Goal: Information Seeking & Learning: Learn about a topic

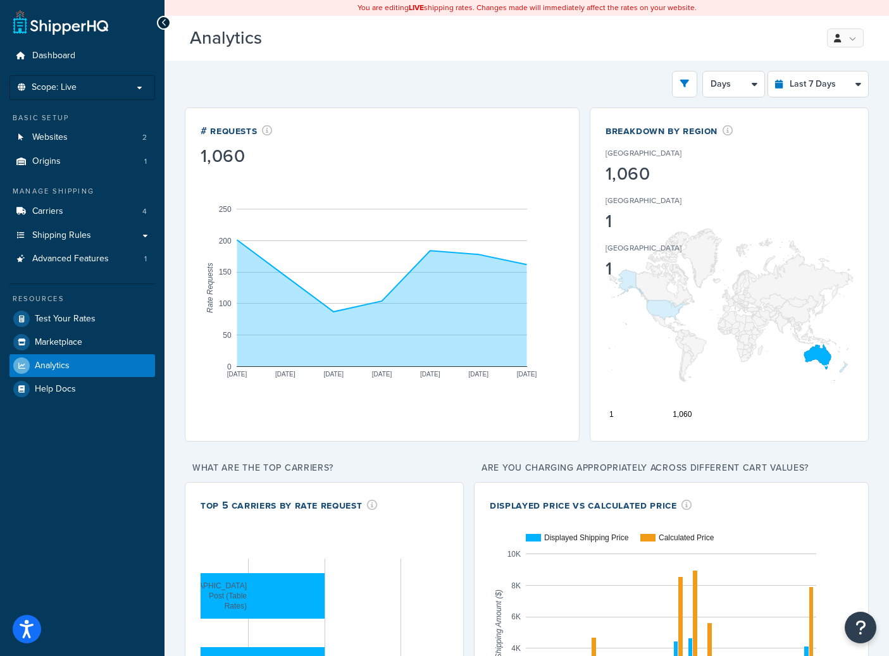
select select "last_7_days"
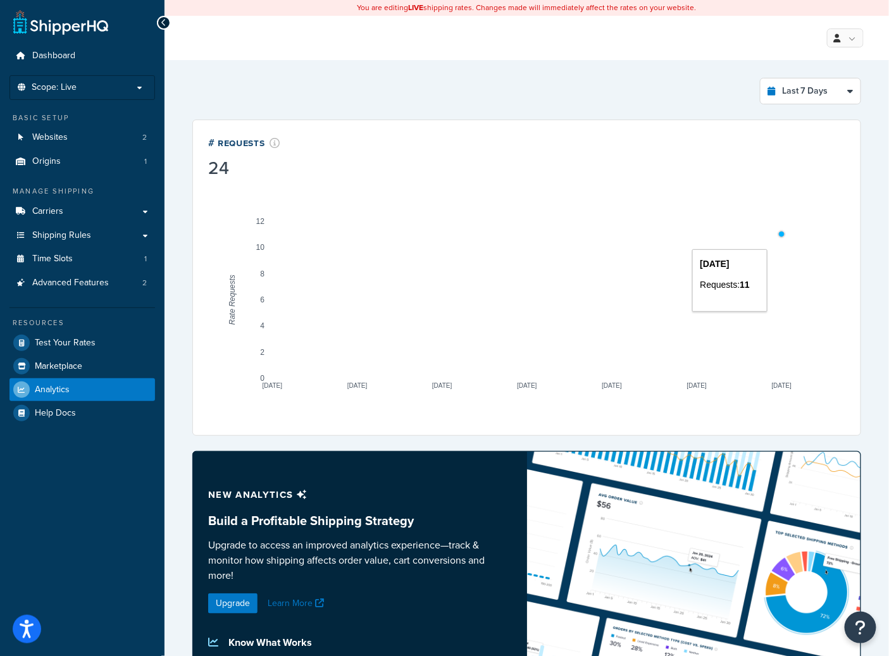
click at [782, 237] on circle "A chart." at bounding box center [782, 234] width 5 height 5
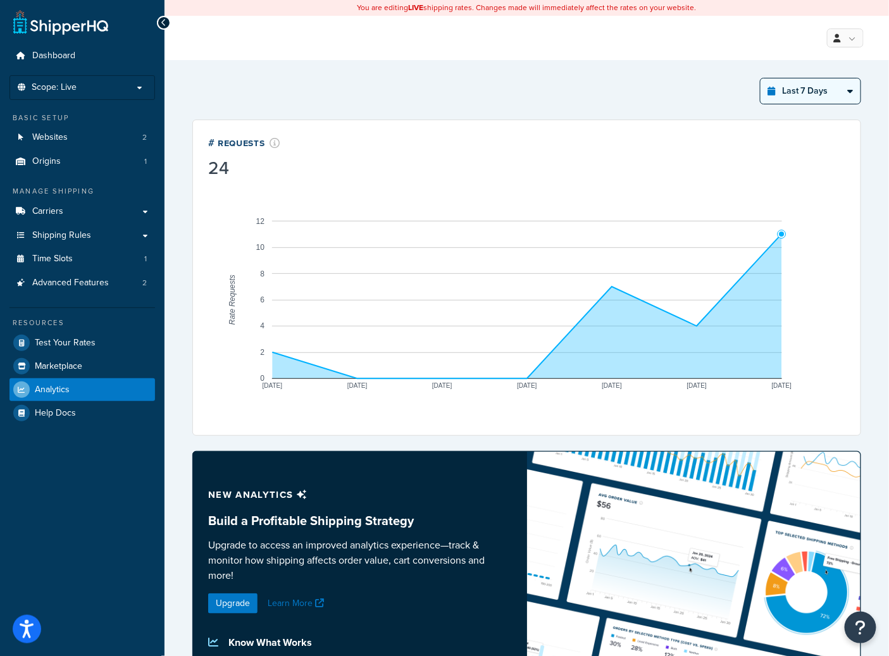
click at [817, 101] on select "Last 24 Hours Last 7 Days Last 30 Days Last 3 Months Last 6 Months Last 12 Mont…" at bounding box center [811, 90] width 100 height 25
click at [761, 78] on select "Last 24 Hours Last 7 Days Last 30 Days Last 3 Months Last 6 Months Last 12 Mont…" at bounding box center [811, 90] width 100 height 25
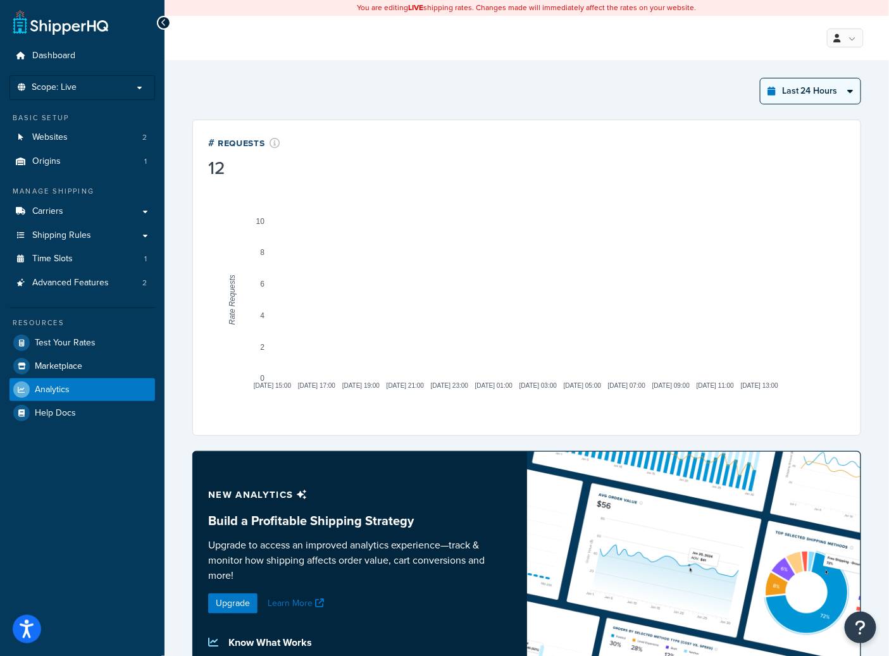
click at [807, 93] on select "Last 24 Hours Last 7 Days Last 30 Days Last 3 Months Last 6 Months Last 12 Mont…" at bounding box center [811, 90] width 100 height 25
select select "last_year"
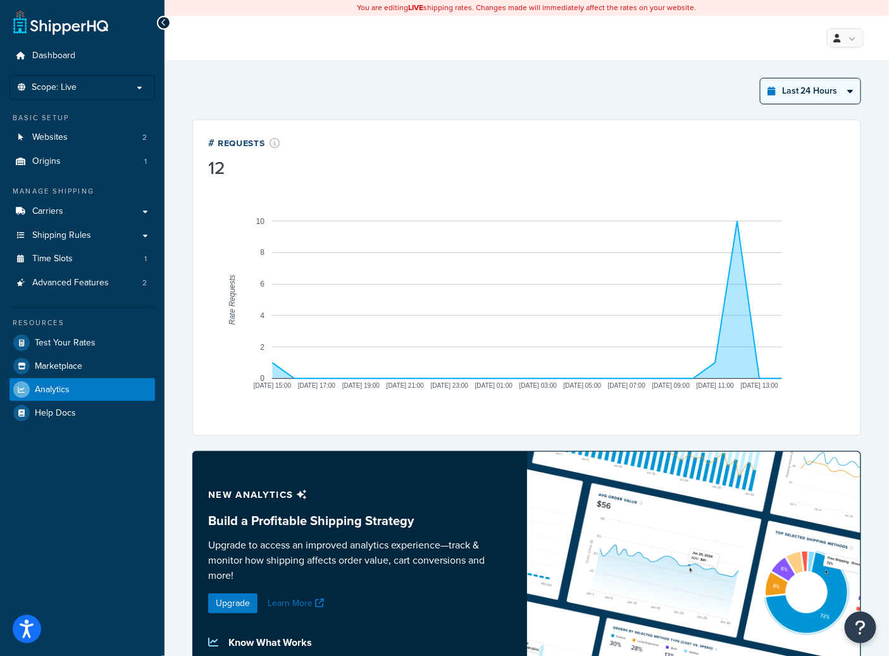
click at [761, 78] on select "Last 24 Hours Last 7 Days Last 30 Days Last 3 Months Last 6 Months Last 12 Mont…" at bounding box center [811, 90] width 100 height 25
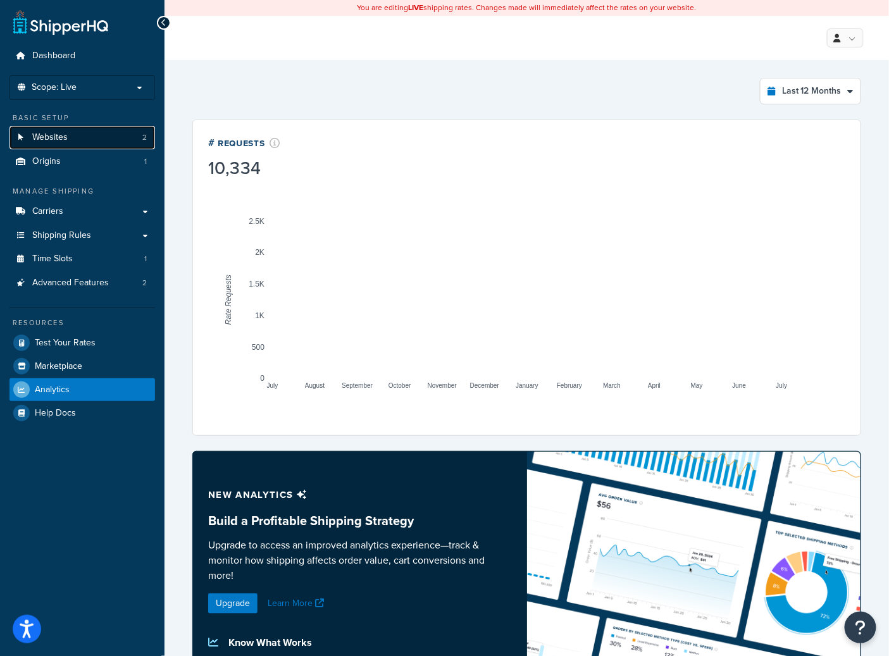
click at [67, 141] on link "Websites 2" at bounding box center [82, 137] width 146 height 23
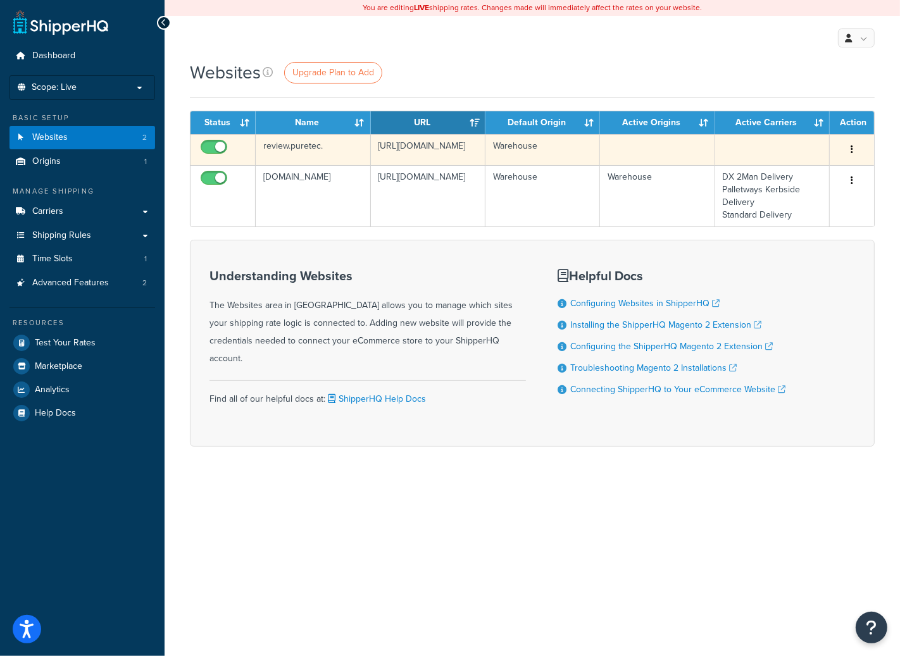
click at [418, 161] on td "https://review.puretec.pushonltd.co.uk/" at bounding box center [428, 149] width 115 height 31
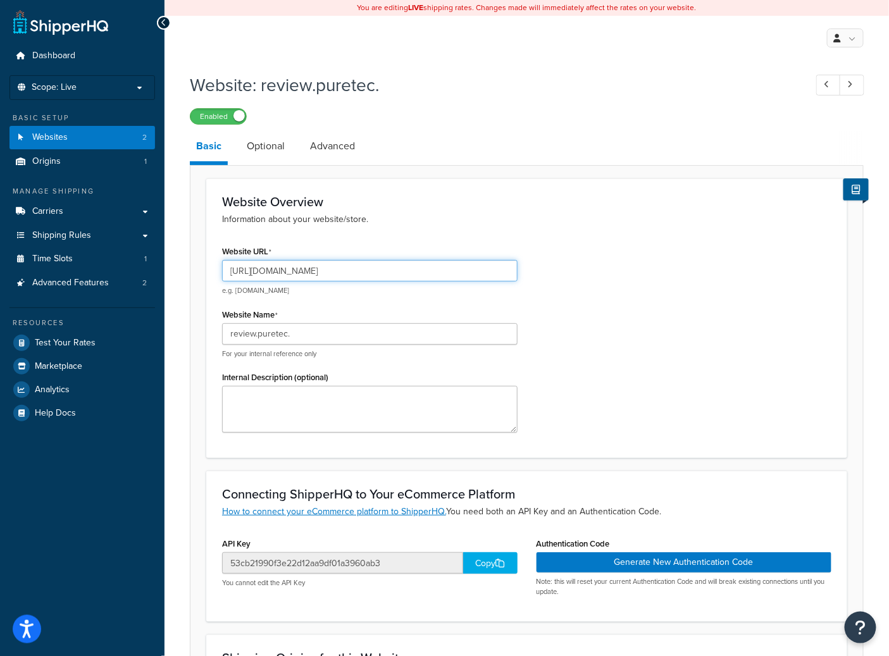
click at [361, 273] on input "https://review.puretec.pushonltd.co.uk/" at bounding box center [370, 271] width 296 height 22
click at [361, 272] on input "[URL][DOMAIN_NAME]" at bounding box center [370, 271] width 296 height 22
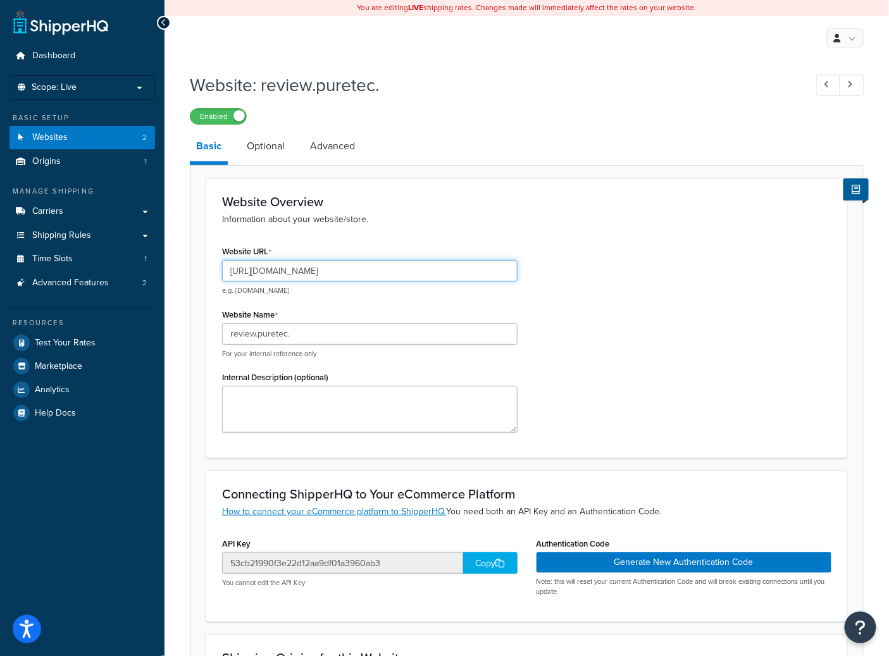
click at [363, 272] on input "https://review.puretec.pushonltd.co.uk/" at bounding box center [370, 271] width 296 height 22
click at [851, 80] on icon at bounding box center [850, 84] width 5 height 8
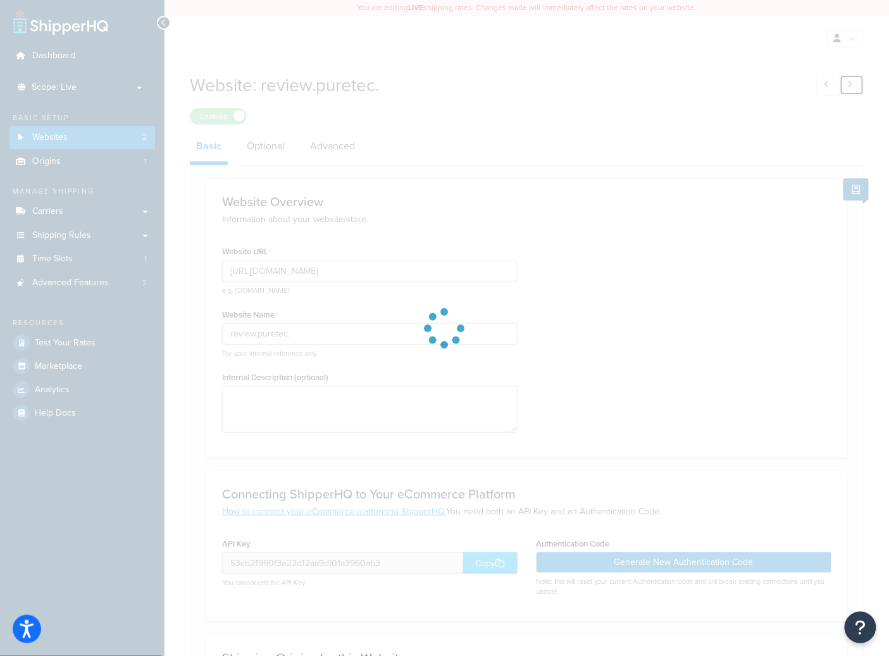
type input "https://exercise.co.uk"
type input "Exercise.co.uk"
type input "fbfd43902a864501c00c793052866e0f"
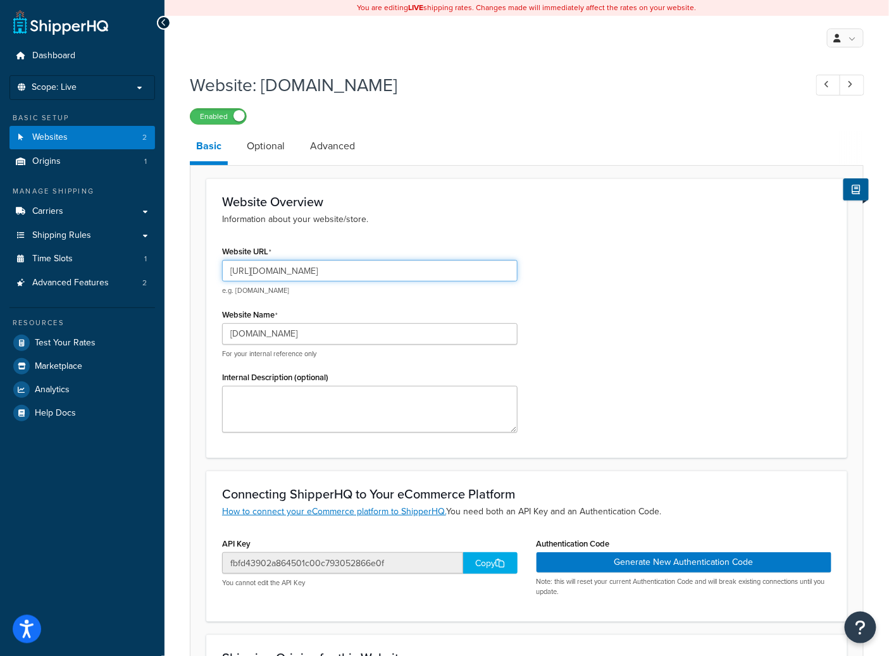
click at [323, 269] on input "https://exercise.co.uk" at bounding box center [370, 271] width 296 height 22
click at [323, 268] on input "https://exercise.co.uk" at bounding box center [370, 271] width 296 height 22
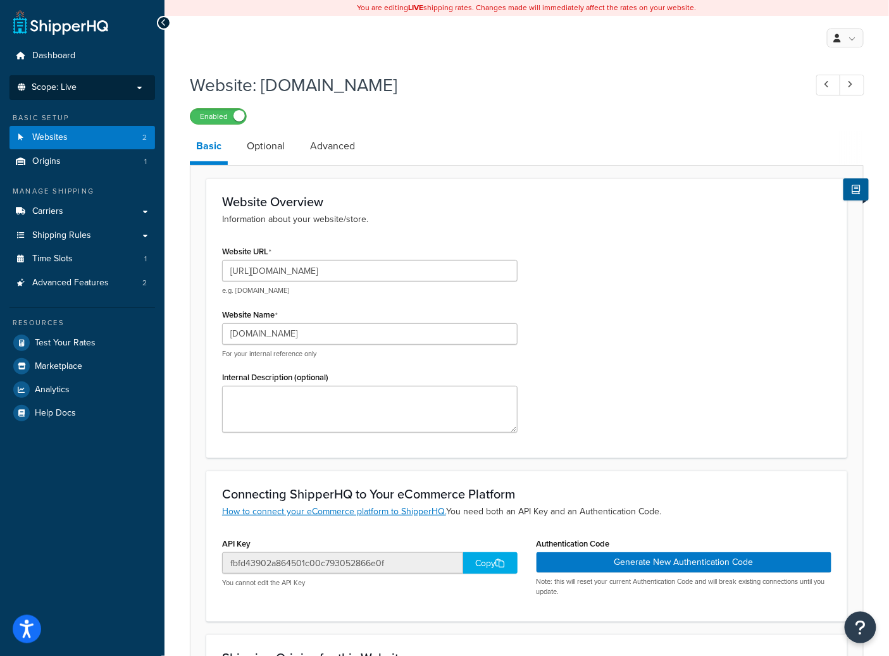
click at [113, 86] on p "Scope: Live" at bounding box center [82, 87] width 134 height 11
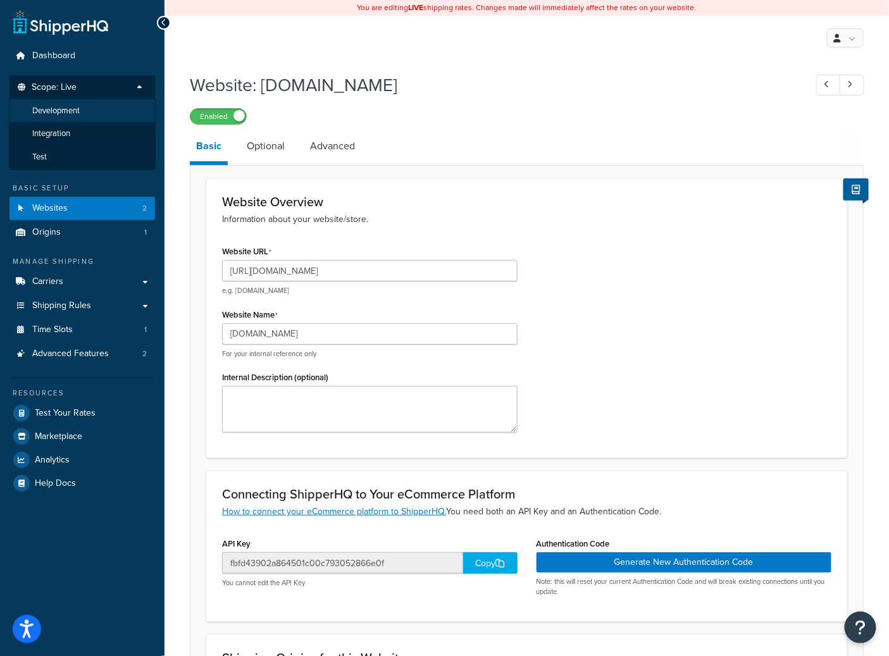
click at [94, 117] on li "Development" at bounding box center [82, 110] width 147 height 23
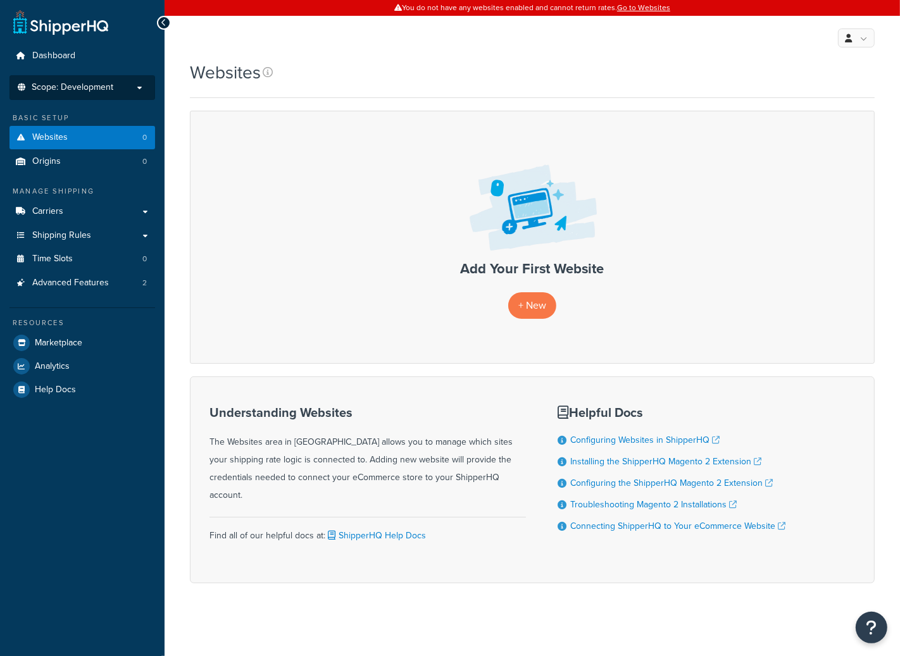
drag, startPoint x: 110, startPoint y: 97, endPoint x: 103, endPoint y: 119, distance: 23.4
click at [110, 97] on li "Scope: Development Live Integration Test" at bounding box center [82, 87] width 146 height 25
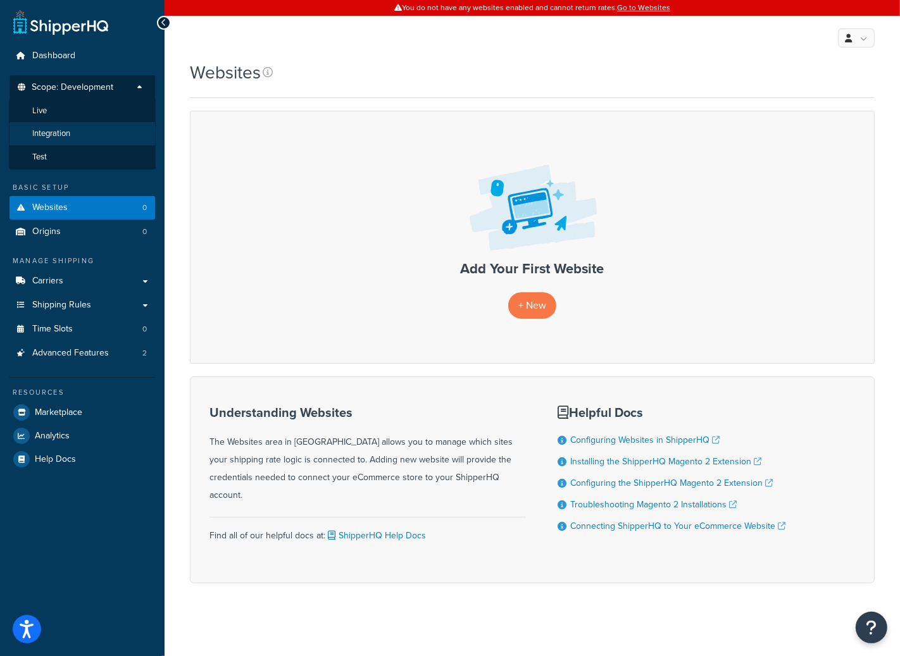
click at [95, 130] on li "Integration" at bounding box center [82, 133] width 147 height 23
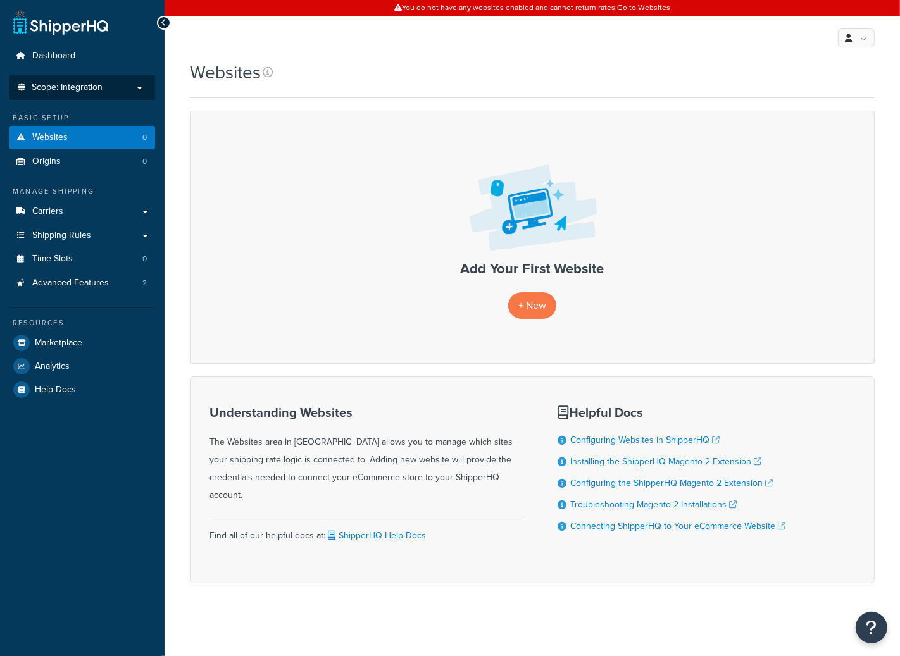
click at [107, 91] on p "Scope: Integration" at bounding box center [82, 87] width 134 height 11
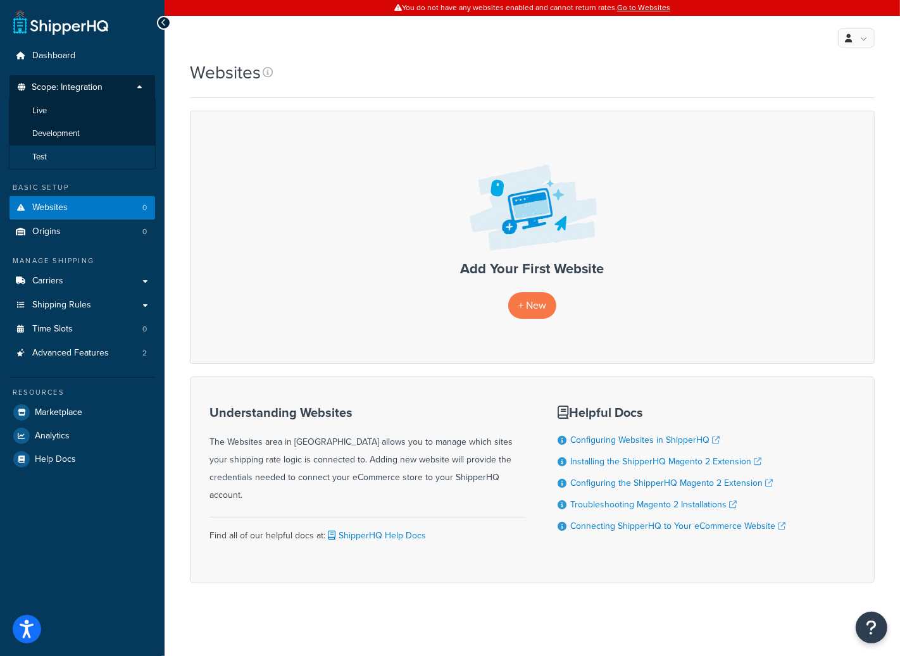
click at [83, 153] on li "Test" at bounding box center [82, 157] width 147 height 23
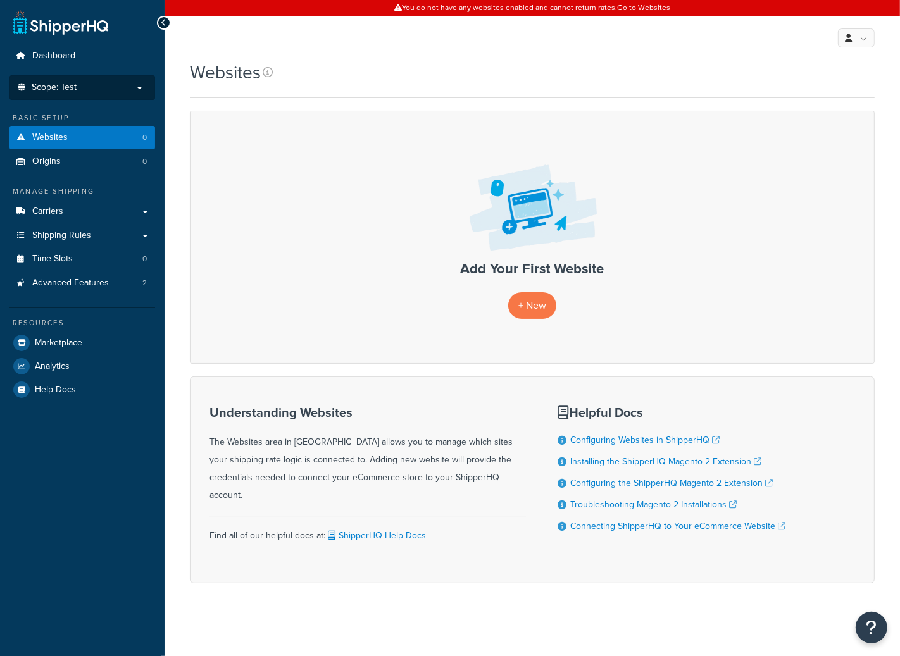
click at [103, 88] on p "Scope: Test" at bounding box center [82, 87] width 134 height 11
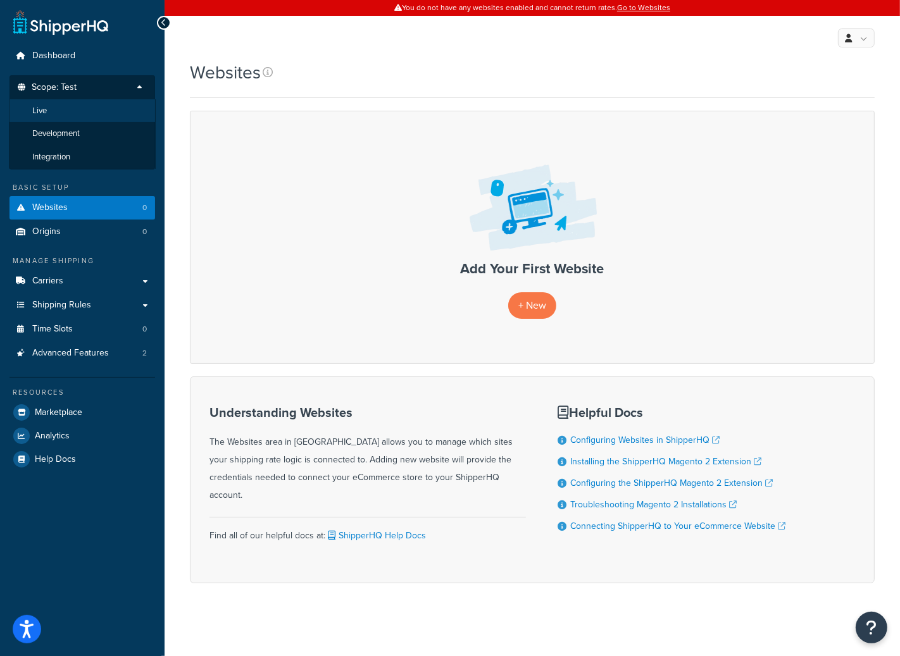
click at [78, 119] on li "Live" at bounding box center [82, 110] width 147 height 23
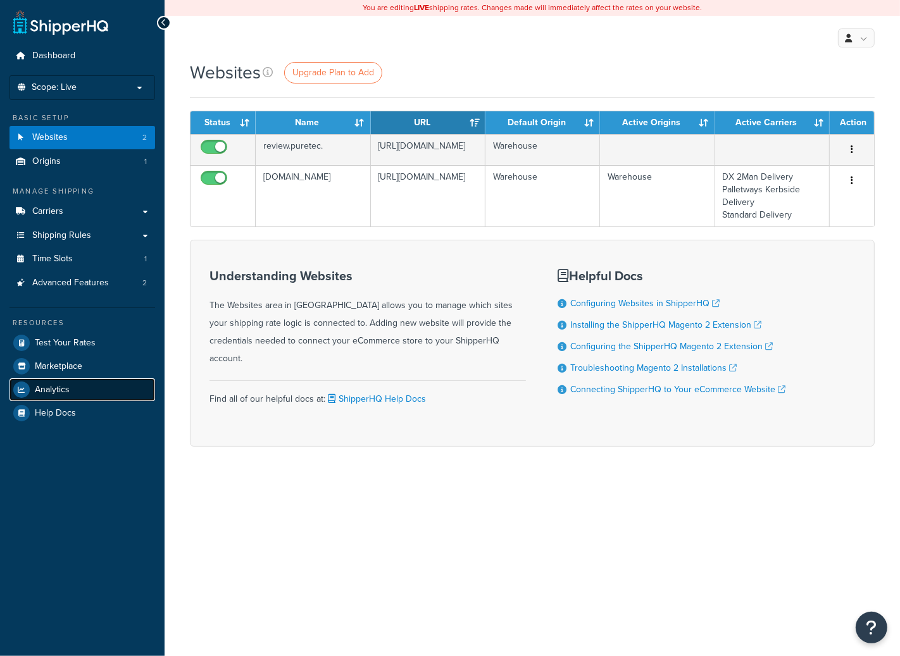
click at [65, 385] on span "Analytics" at bounding box center [52, 390] width 35 height 11
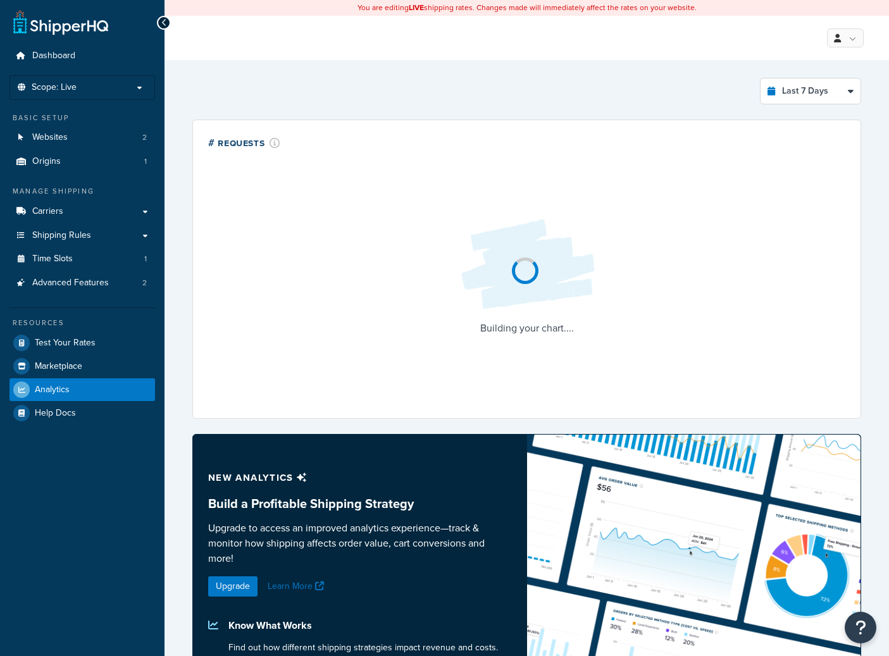
select select "last_7_days"
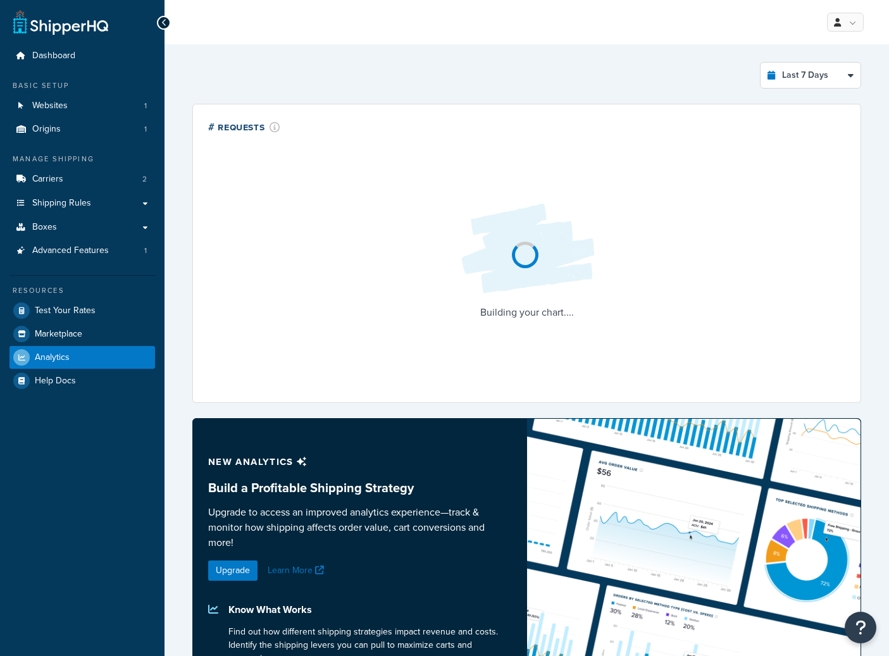
select select "last_7_days"
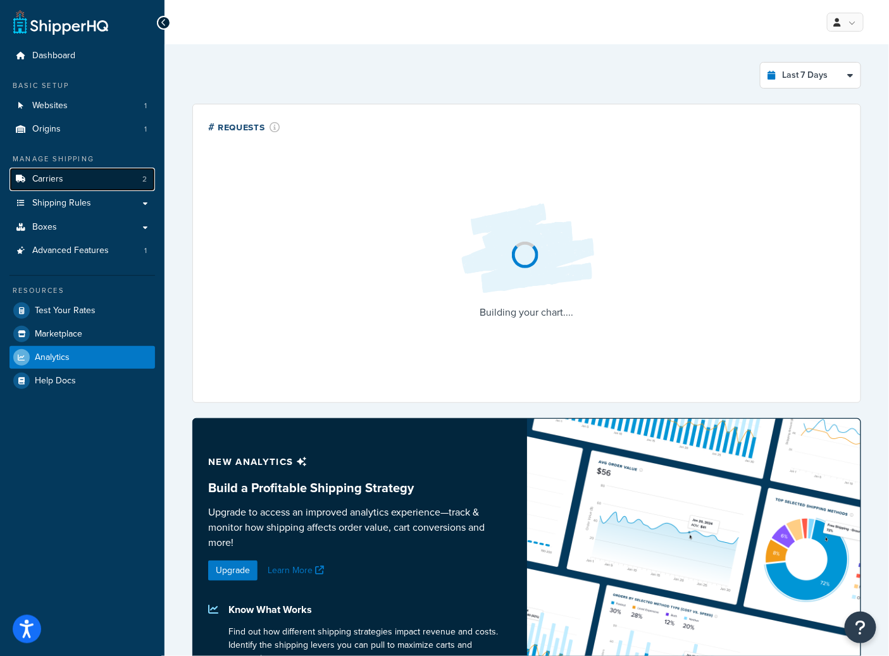
click at [68, 182] on link "Carriers 2" at bounding box center [82, 179] width 146 height 23
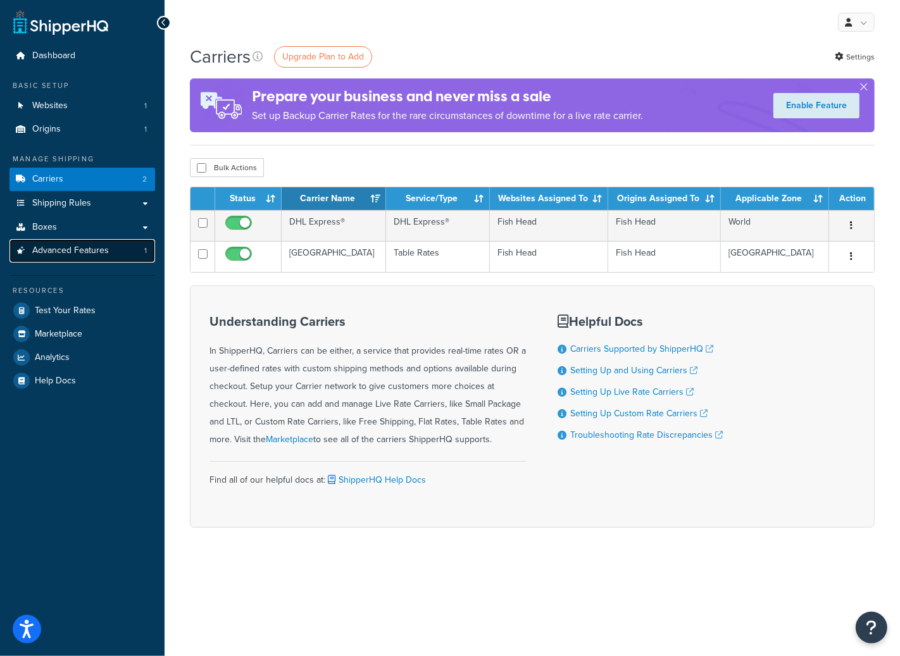
click at [128, 259] on link "Advanced Features 1" at bounding box center [82, 250] width 146 height 23
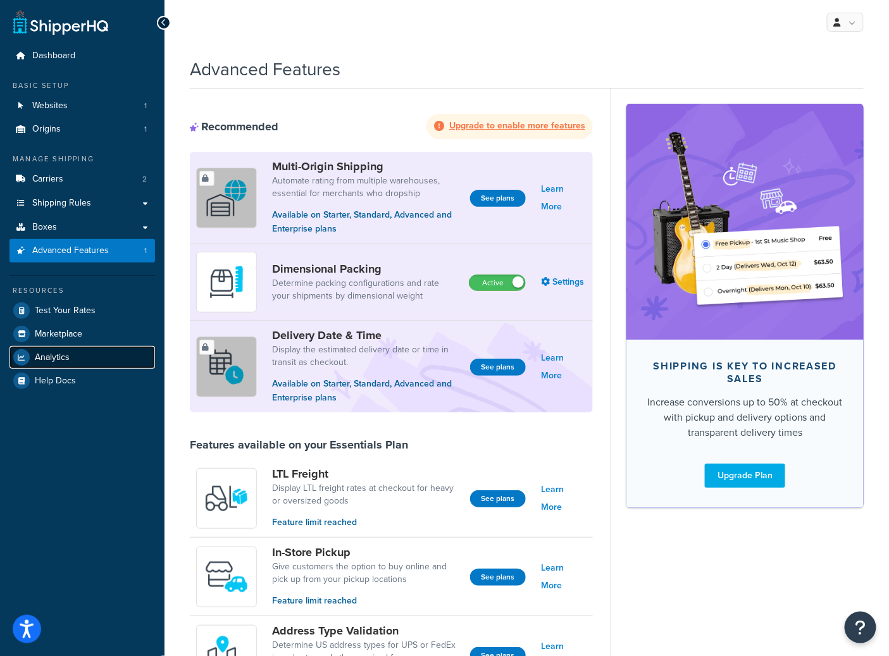
click at [68, 361] on span "Analytics" at bounding box center [52, 358] width 35 height 11
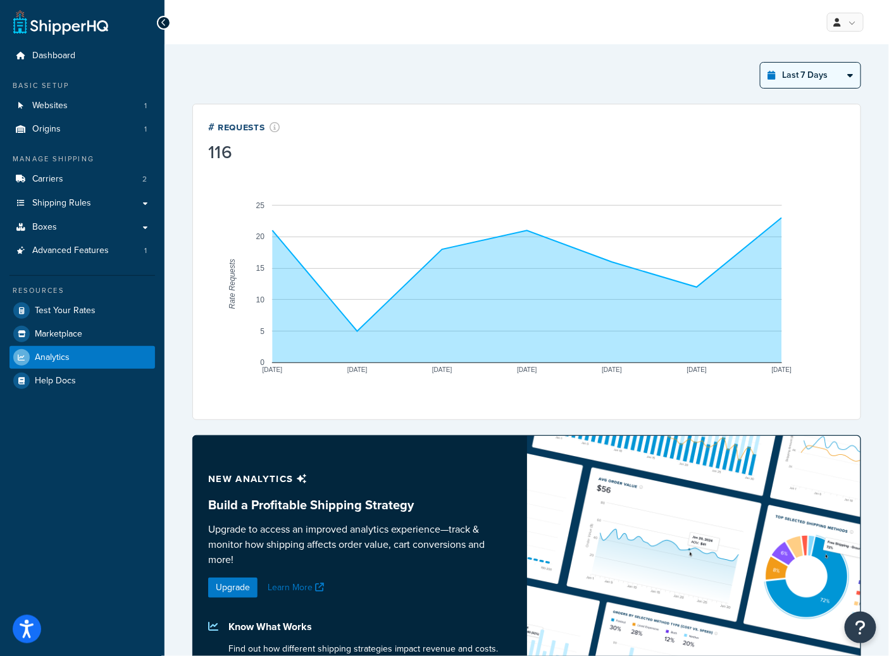
click at [802, 66] on select "Last 24 Hours Last 7 Days Last 30 Days Last 3 Months Last 6 Months Last 12 Mont…" at bounding box center [811, 75] width 100 height 25
select select "last_year"
click at [761, 63] on select "Last 24 Hours Last 7 Days Last 30 Days Last 3 Months Last 6 Months Last 12 Mont…" at bounding box center [811, 75] width 100 height 25
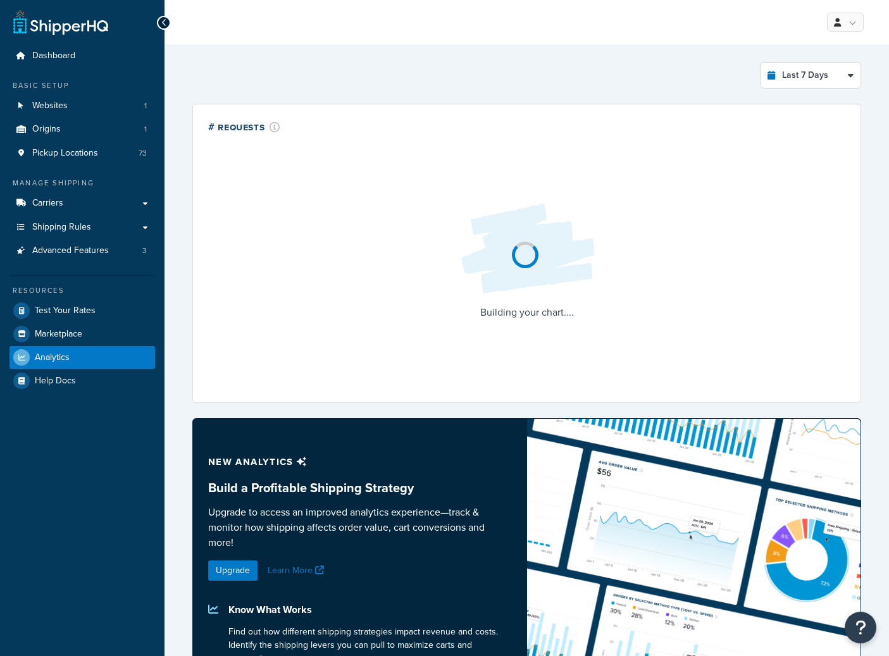
select select "last_7_days"
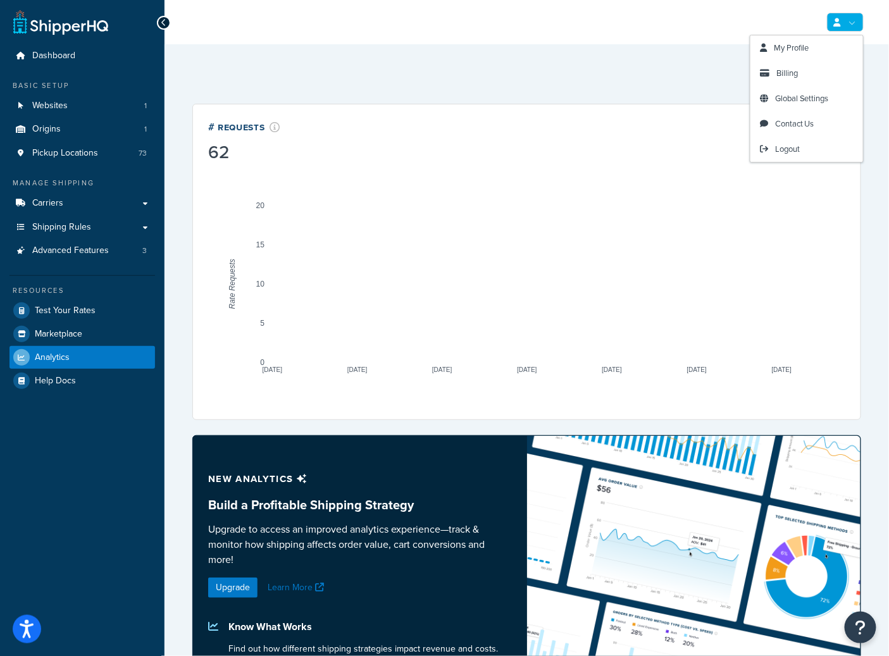
drag, startPoint x: 834, startPoint y: 19, endPoint x: 830, endPoint y: 27, distance: 9.3
click at [834, 20] on icon at bounding box center [837, 22] width 7 height 8
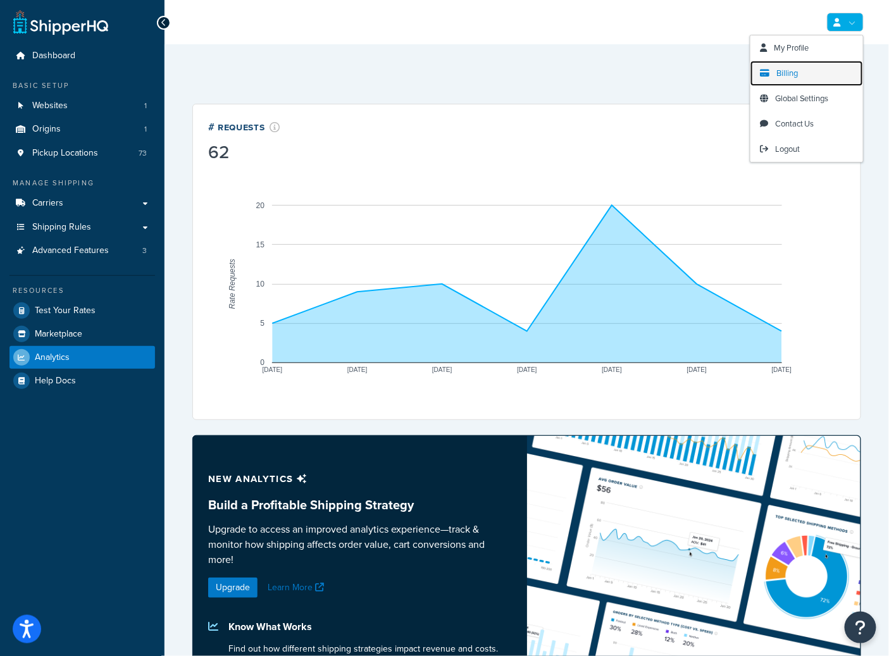
click at [794, 67] on span "Billing" at bounding box center [788, 73] width 22 height 12
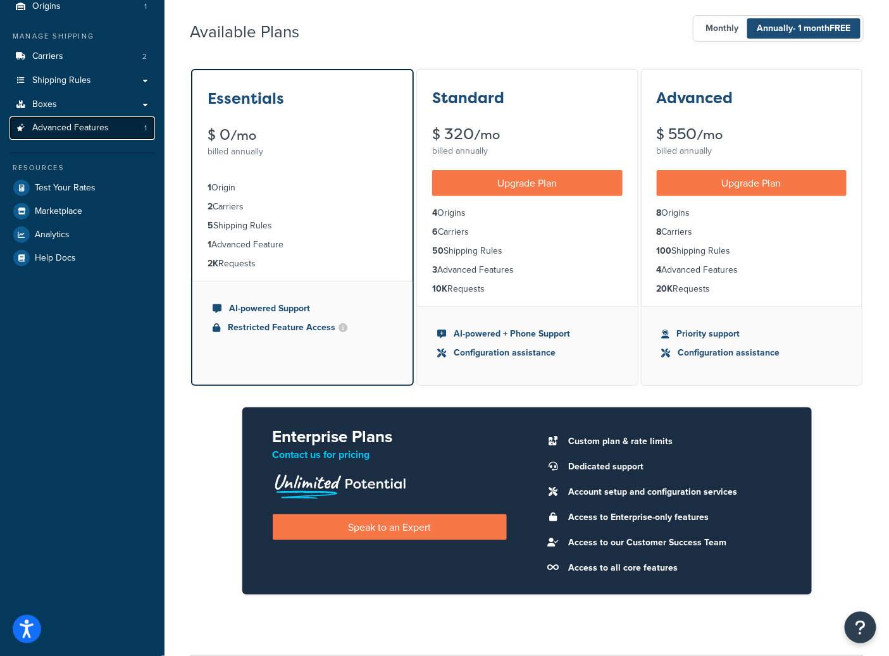
click at [82, 135] on link "Advanced Features 1" at bounding box center [82, 127] width 146 height 23
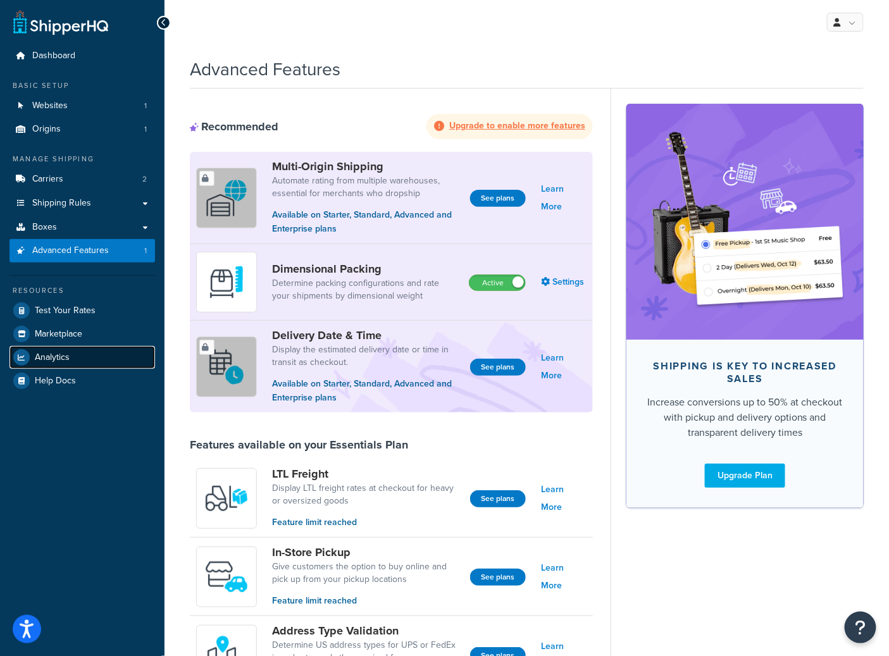
click at [74, 354] on link "Analytics" at bounding box center [82, 357] width 146 height 23
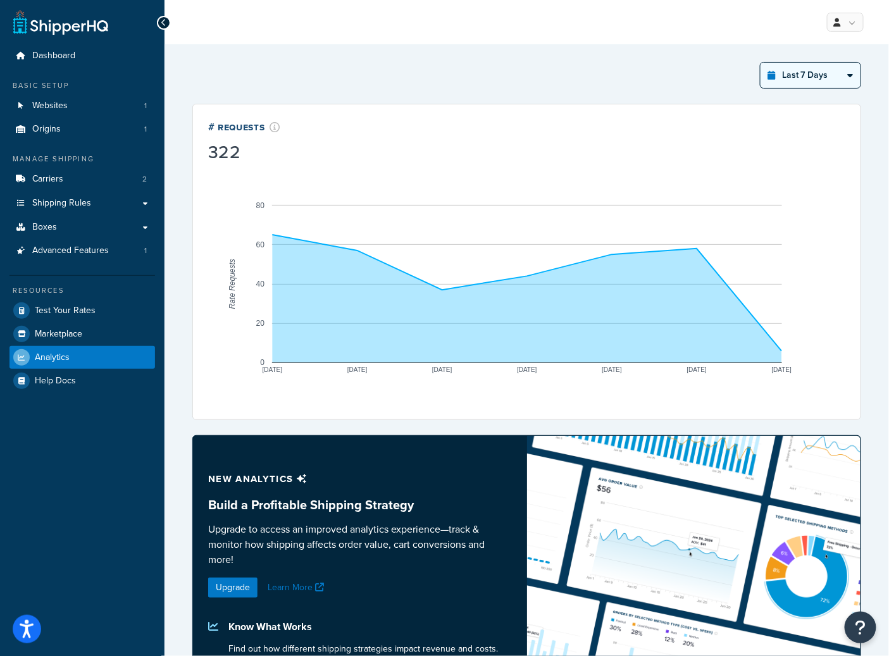
click at [815, 78] on select "Last 24 Hours Last 7 Days Last 30 Days Last 3 Months Last 6 Months Last 12 Mont…" at bounding box center [811, 75] width 100 height 25
select select "last_year"
click at [761, 63] on select "Last 24 Hours Last 7 Days Last 30 Days Last 3 Months Last 6 Months Last 12 Mont…" at bounding box center [811, 75] width 100 height 25
